Goal: Task Accomplishment & Management: Use online tool/utility

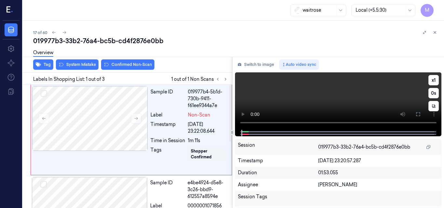
click at [318, 94] on video at bounding box center [338, 100] width 206 height 57
click at [319, 97] on video at bounding box center [338, 100] width 206 height 57
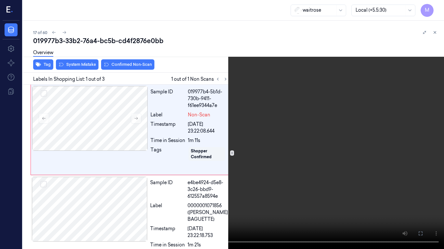
click at [345, 112] on video at bounding box center [222, 124] width 444 height 249
click at [0, 0] on icon at bounding box center [0, 0] width 0 height 0
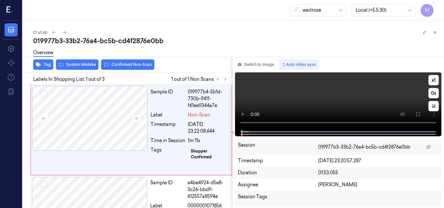
click at [320, 101] on video at bounding box center [338, 100] width 206 height 57
click at [304, 92] on video at bounding box center [338, 100] width 206 height 57
click at [297, 97] on video at bounding box center [338, 100] width 206 height 57
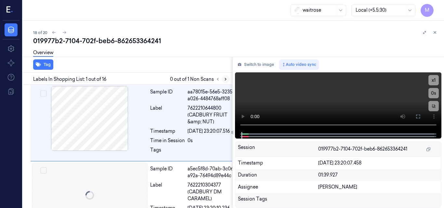
click at [227, 79] on icon at bounding box center [225, 79] width 5 height 5
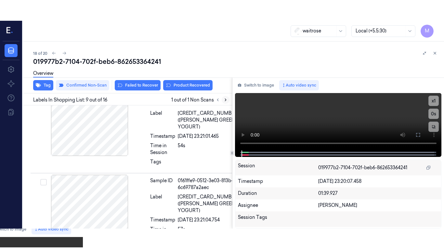
scroll to position [703, 0]
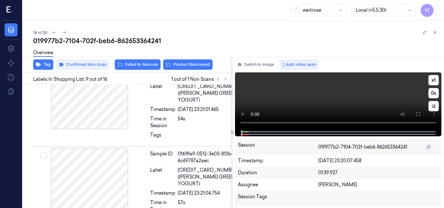
click at [330, 96] on video at bounding box center [338, 100] width 206 height 57
click at [374, 102] on video at bounding box center [338, 100] width 206 height 57
click at [417, 113] on icon at bounding box center [417, 114] width 5 height 5
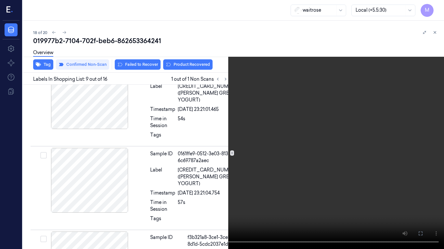
click at [324, 131] on video at bounding box center [222, 124] width 444 height 249
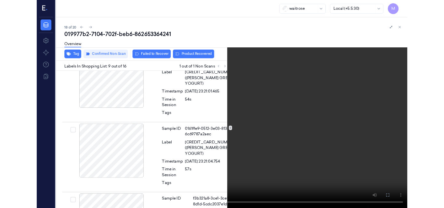
scroll to position [682, 0]
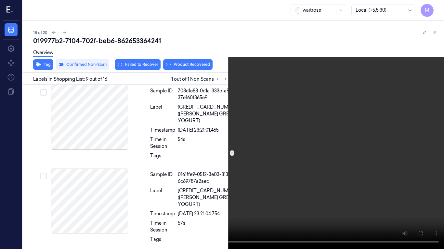
click at [0, 0] on icon at bounding box center [0, 0] width 0 height 0
